Goal: Transaction & Acquisition: Purchase product/service

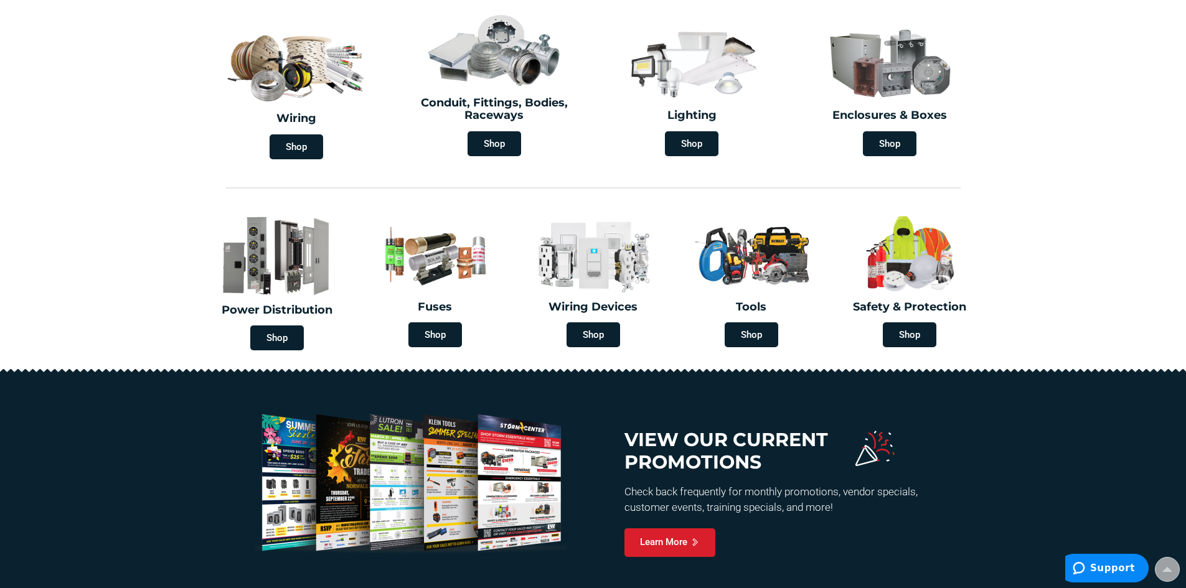
scroll to position [249, 0]
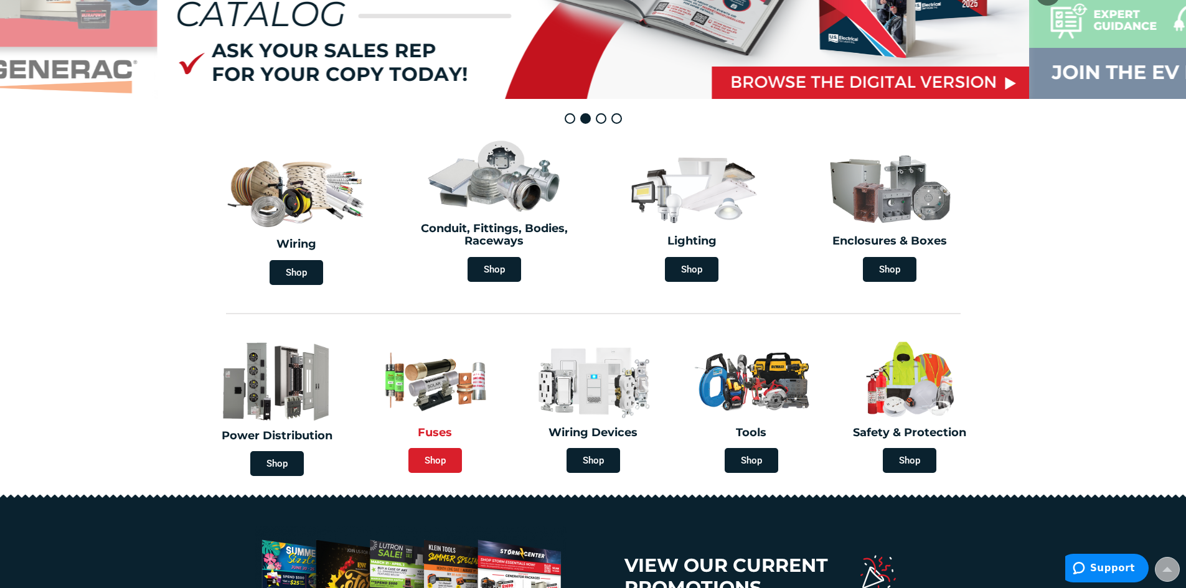
click at [428, 464] on span "Shop" at bounding box center [435, 460] width 54 height 25
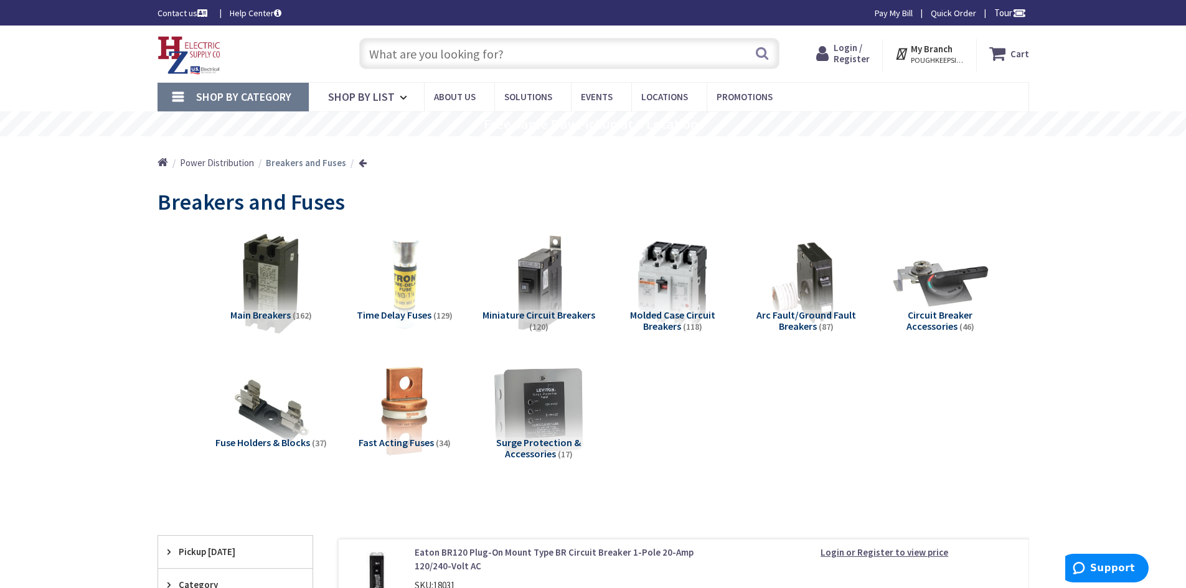
click at [668, 323] on span "Molded Case Circuit Breakers" at bounding box center [672, 321] width 85 height 24
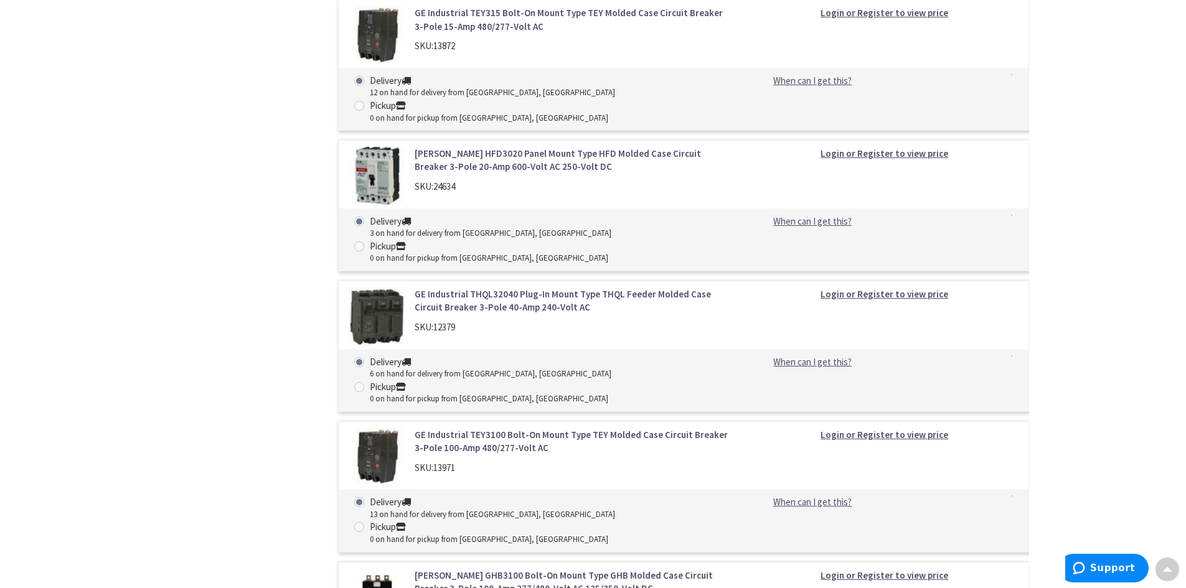
scroll to position [6239, 0]
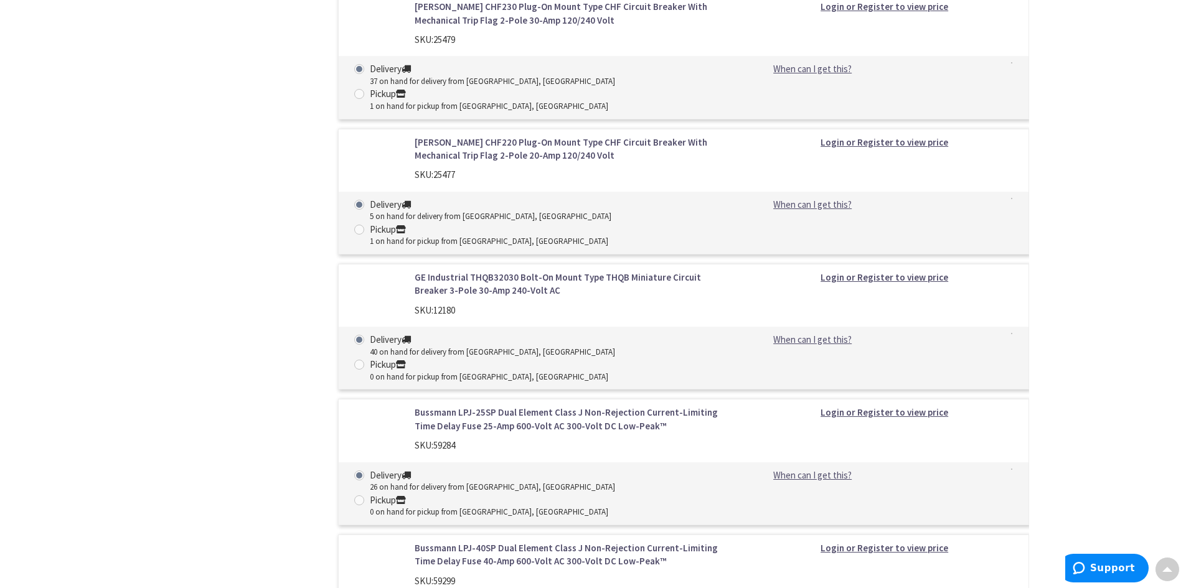
scroll to position [30737, 0]
